Goal: Check status: Check status

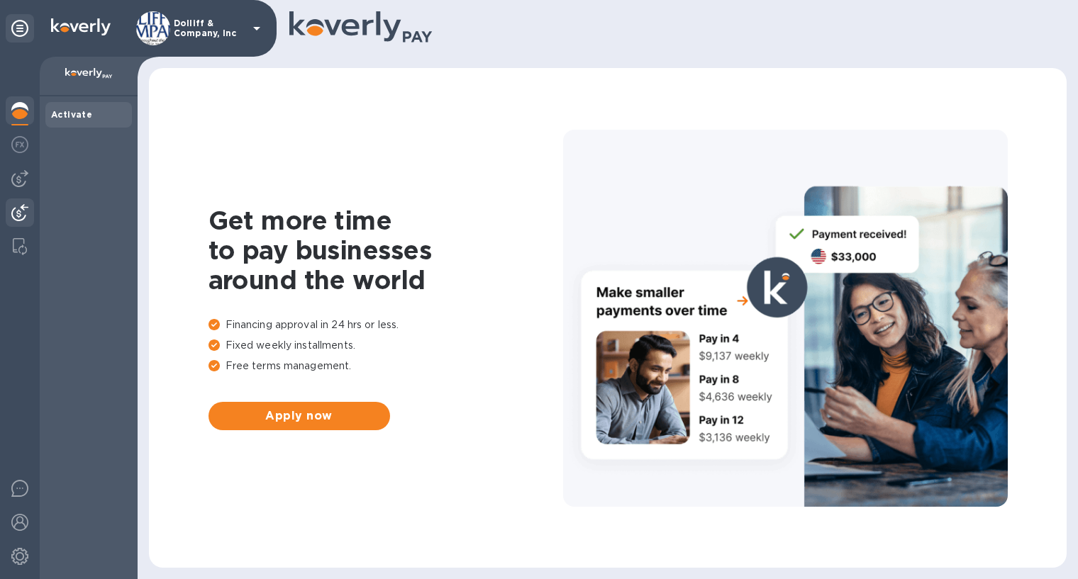
click at [16, 215] on img at bounding box center [19, 212] width 17 height 17
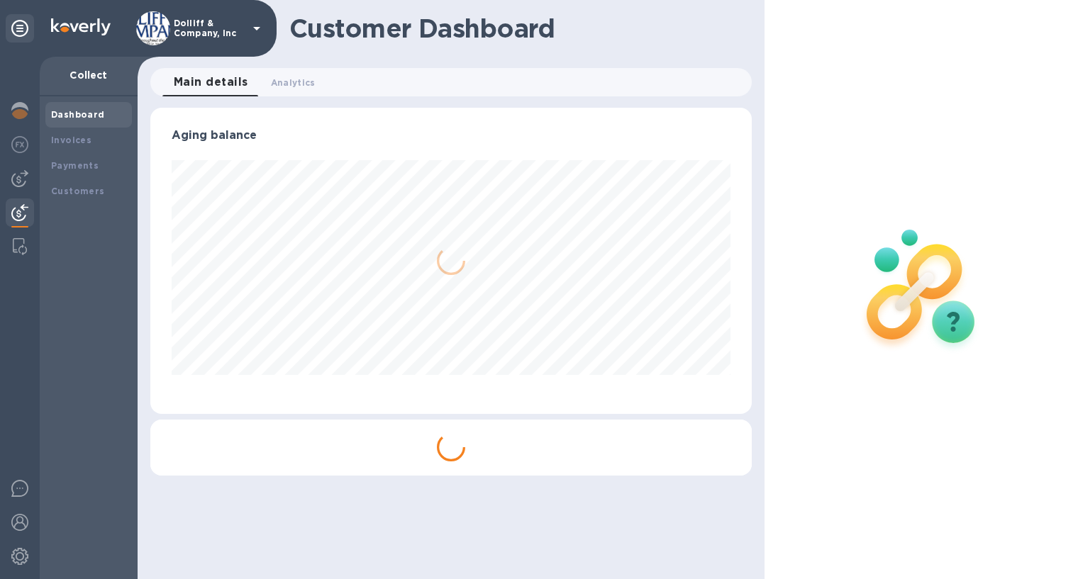
scroll to position [306, 601]
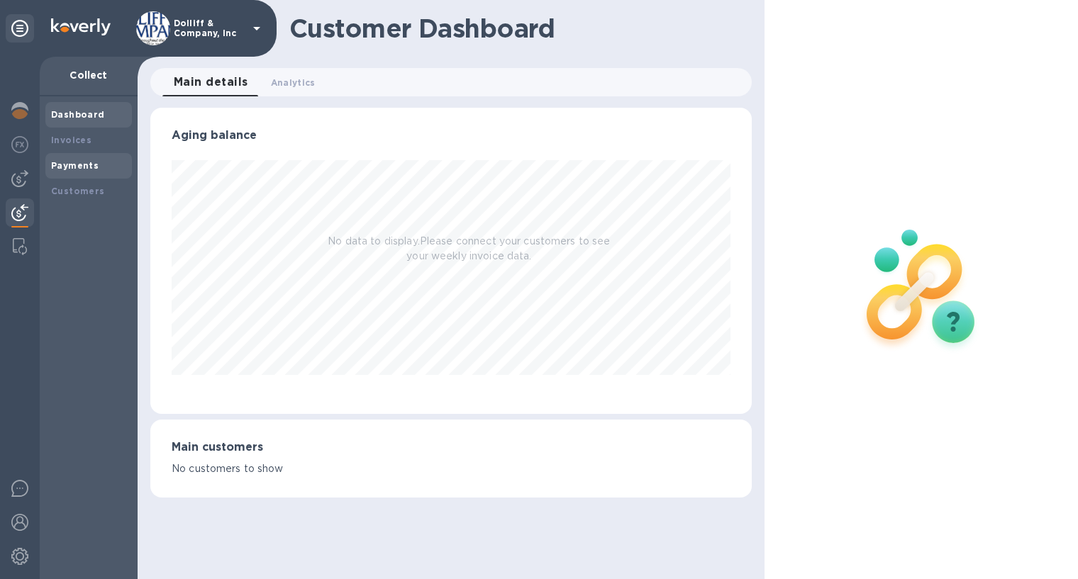
click at [73, 165] on b "Payments" at bounding box center [75, 165] width 48 height 11
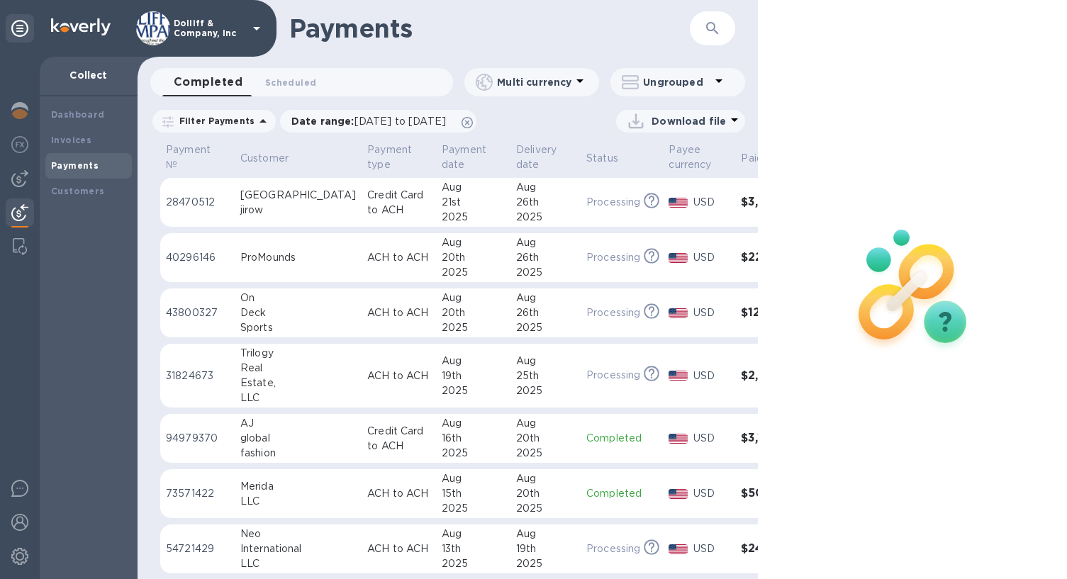
click at [587, 496] on p "Completed" at bounding box center [622, 494] width 71 height 15
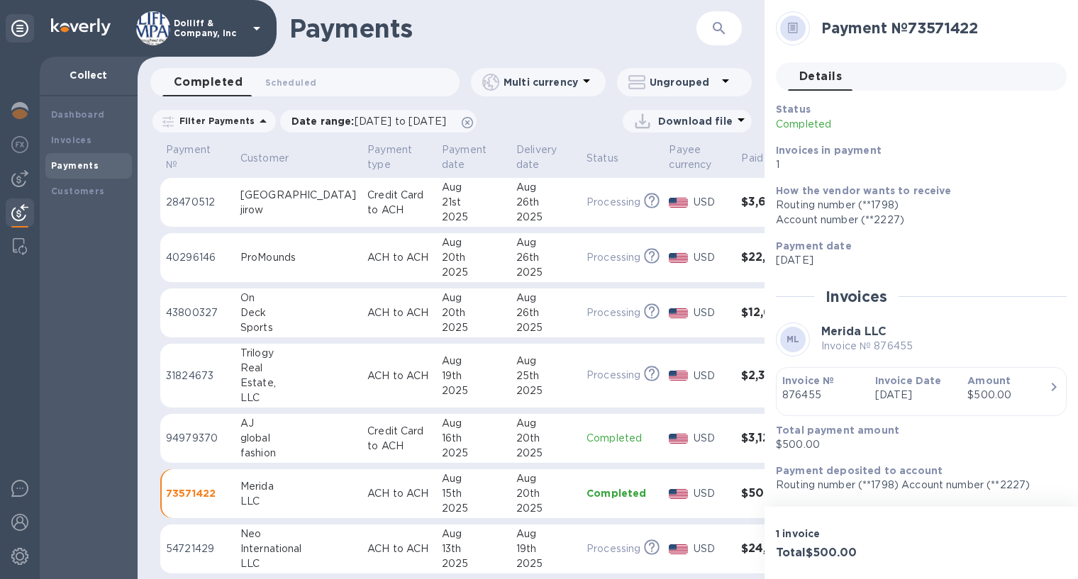
click at [791, 31] on icon at bounding box center [793, 28] width 10 height 11
click at [814, 73] on span "Details 0" at bounding box center [820, 77] width 43 height 20
click at [814, 76] on span "Details 0" at bounding box center [820, 77] width 43 height 20
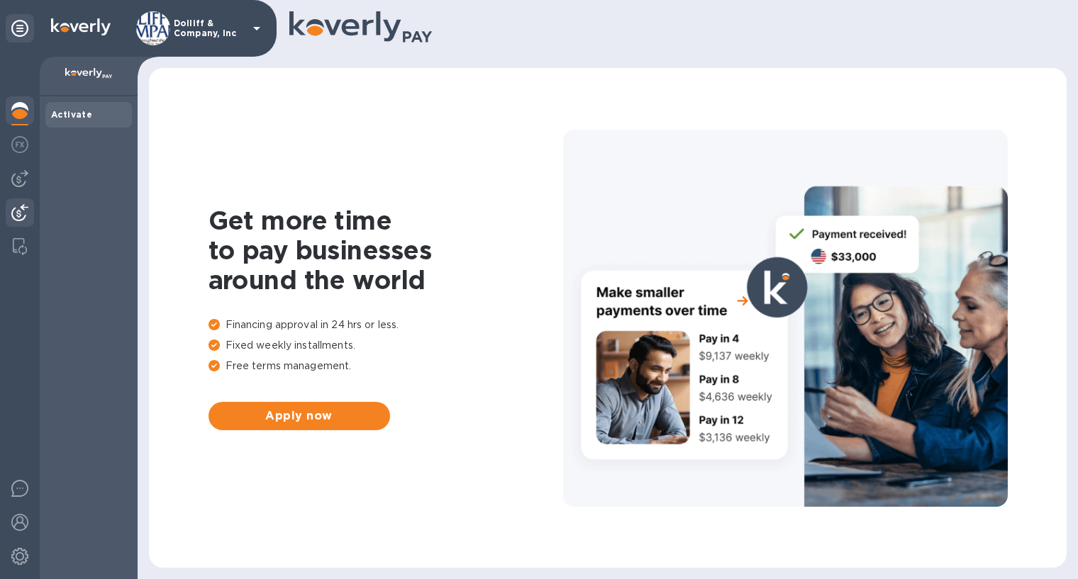
click at [21, 219] on img at bounding box center [19, 212] width 17 height 17
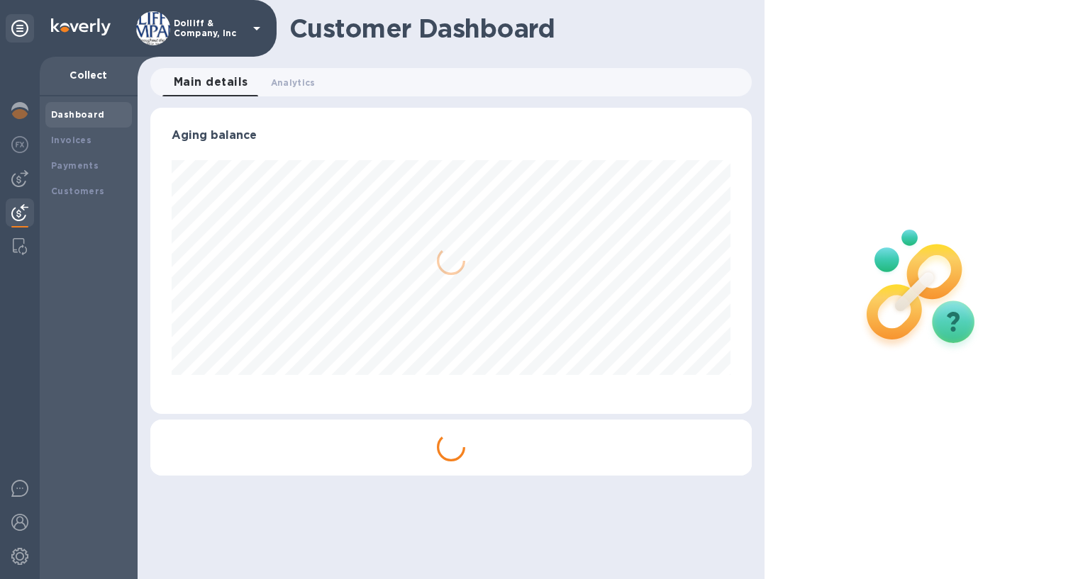
scroll to position [306, 601]
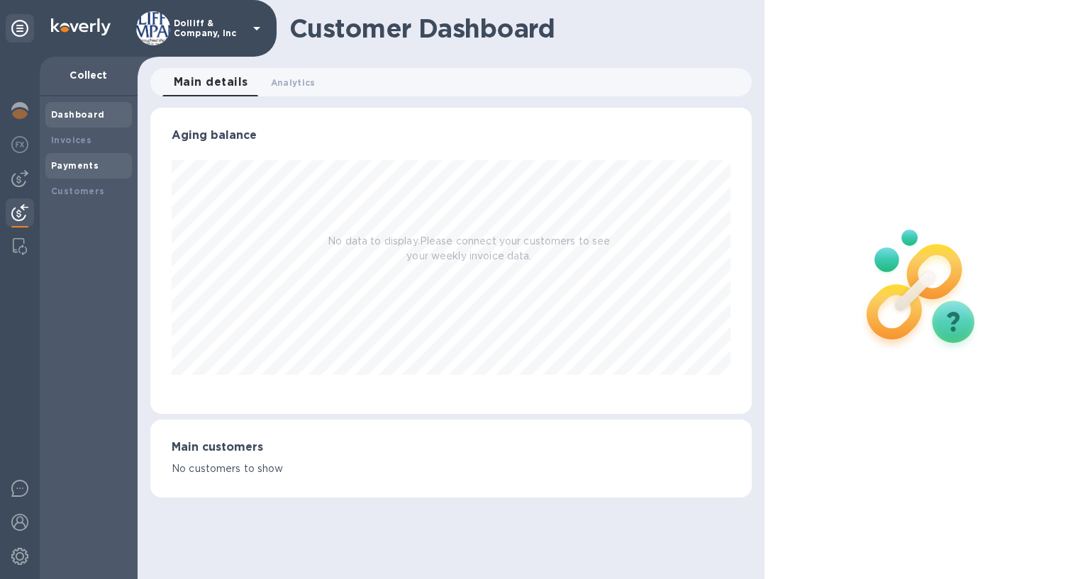
click at [87, 164] on b "Payments" at bounding box center [75, 165] width 48 height 11
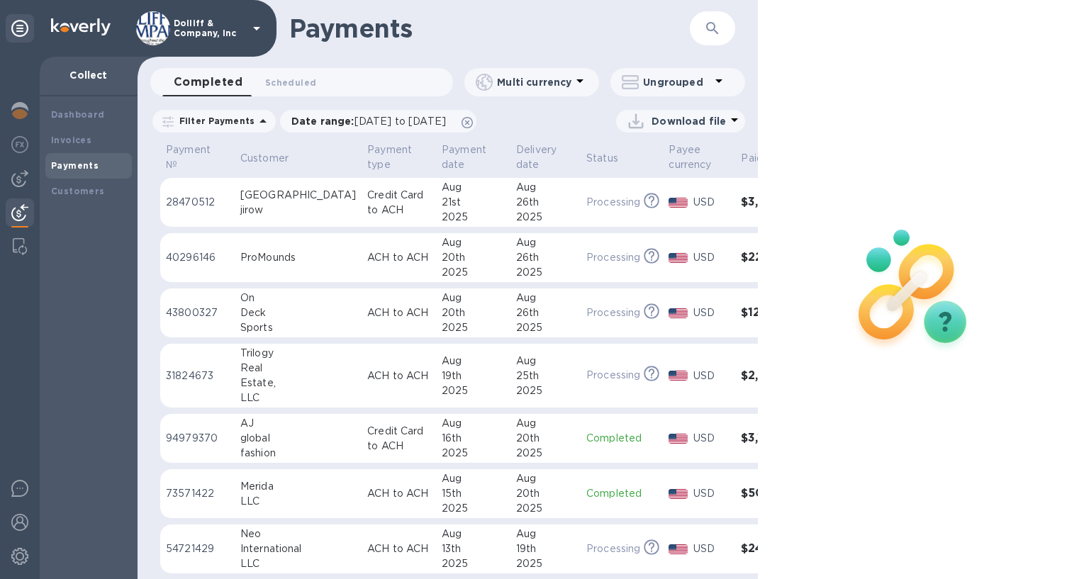
click at [282, 211] on div "jirow" at bounding box center [298, 210] width 116 height 15
